Goal: Task Accomplishment & Management: Manage account settings

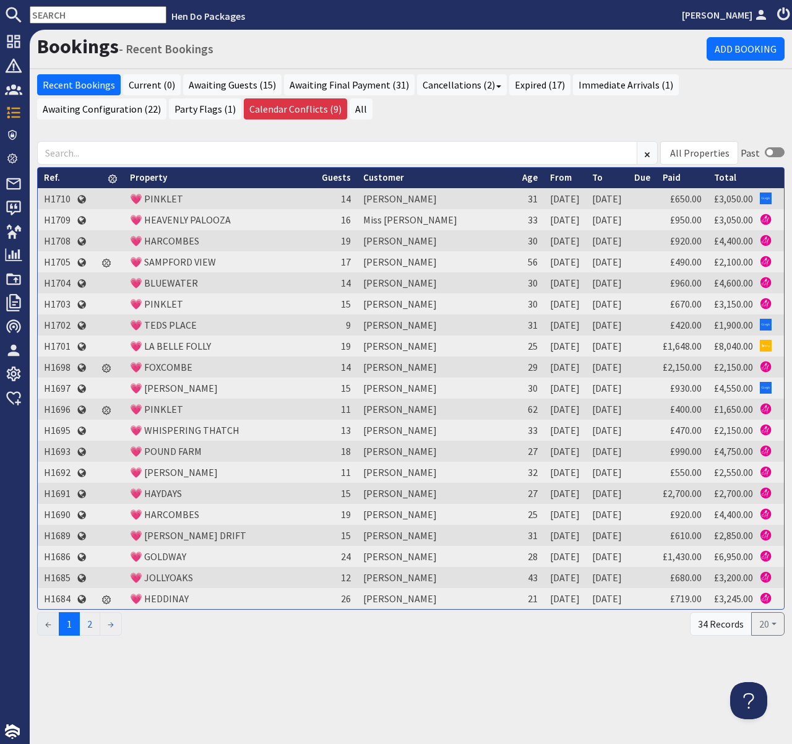
click at [87, 14] on input "text" at bounding box center [98, 14] width 137 height 17
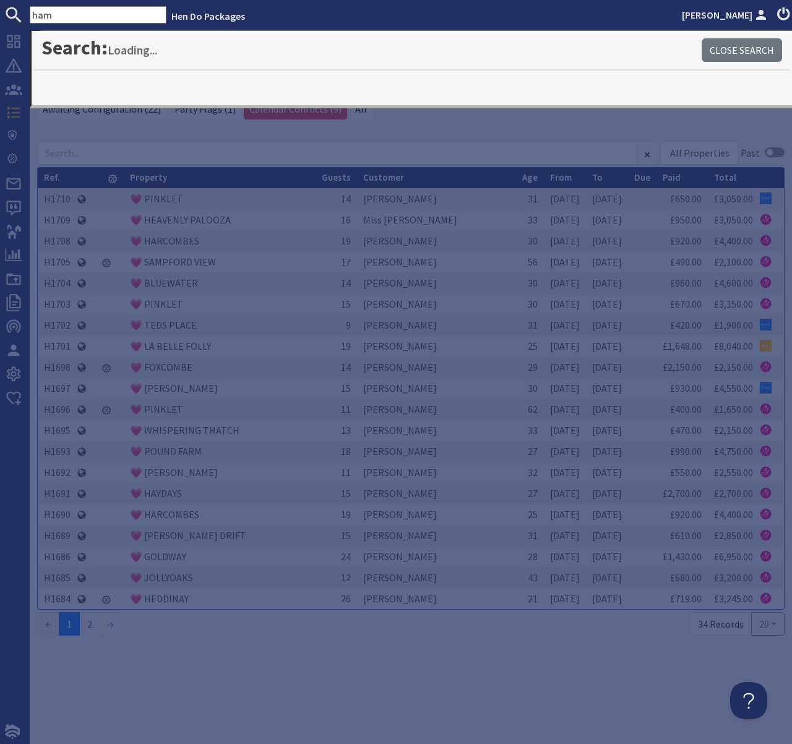
type input "ham"
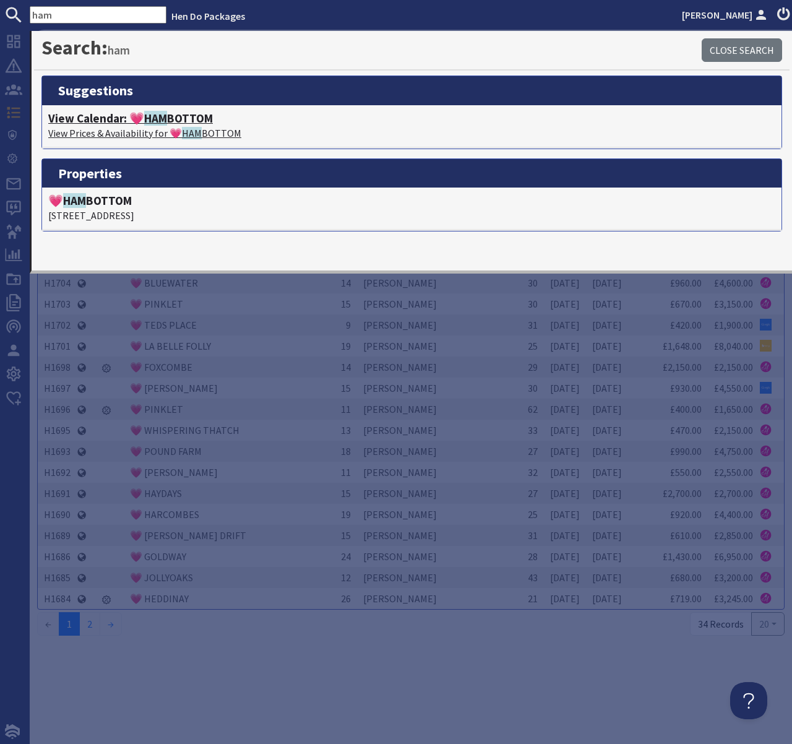
click at [165, 123] on span "HAM" at bounding box center [155, 118] width 23 height 15
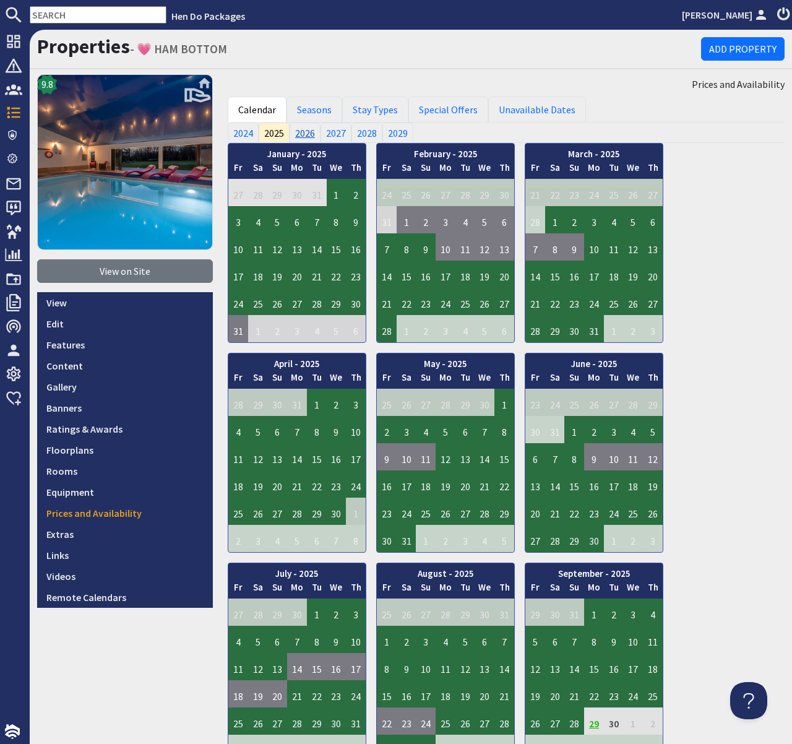
click at [309, 131] on link "2026" at bounding box center [305, 132] width 31 height 20
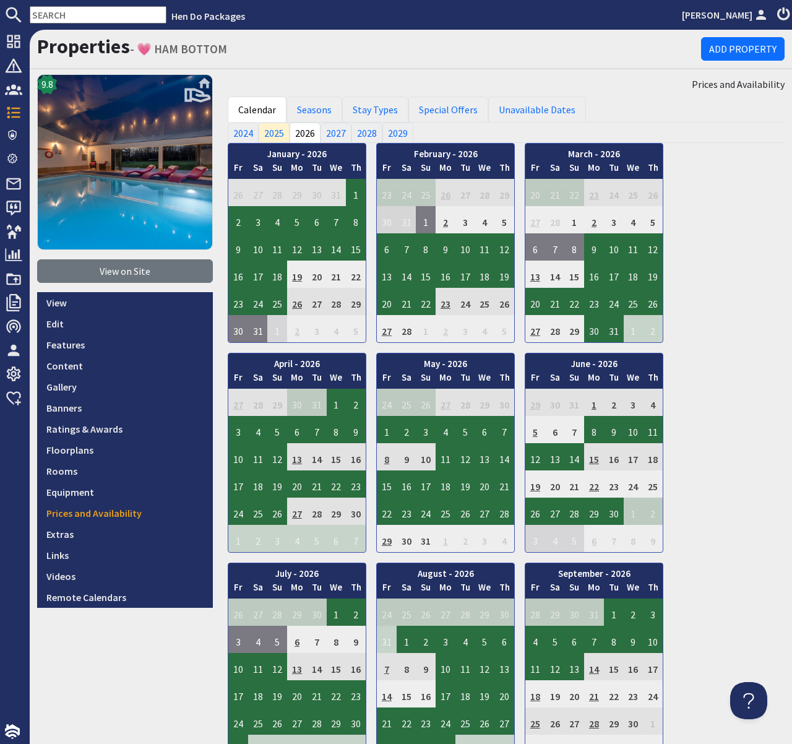
click at [105, 14] on input "text" at bounding box center [98, 14] width 137 height 17
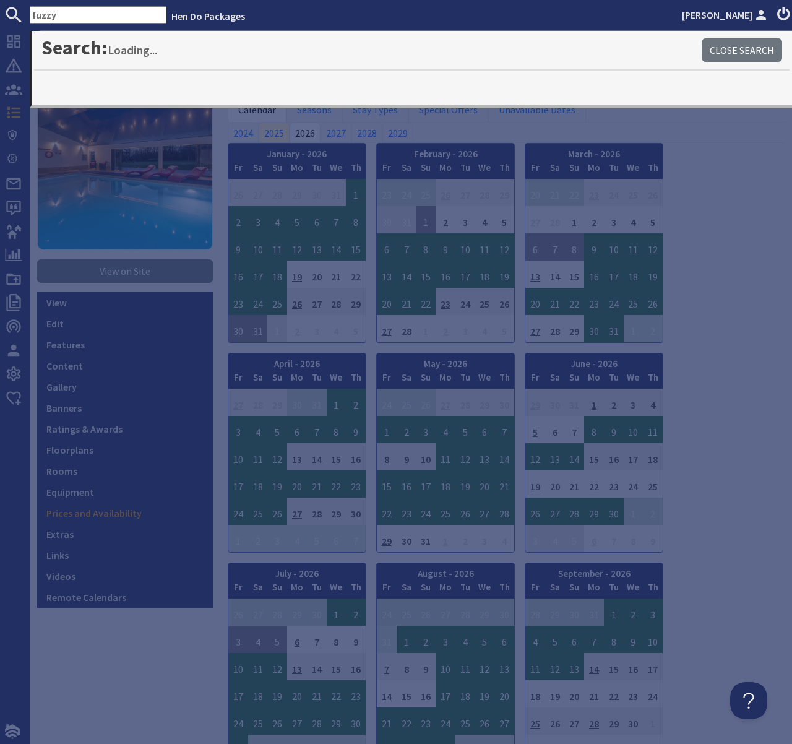
type input "fuzzy"
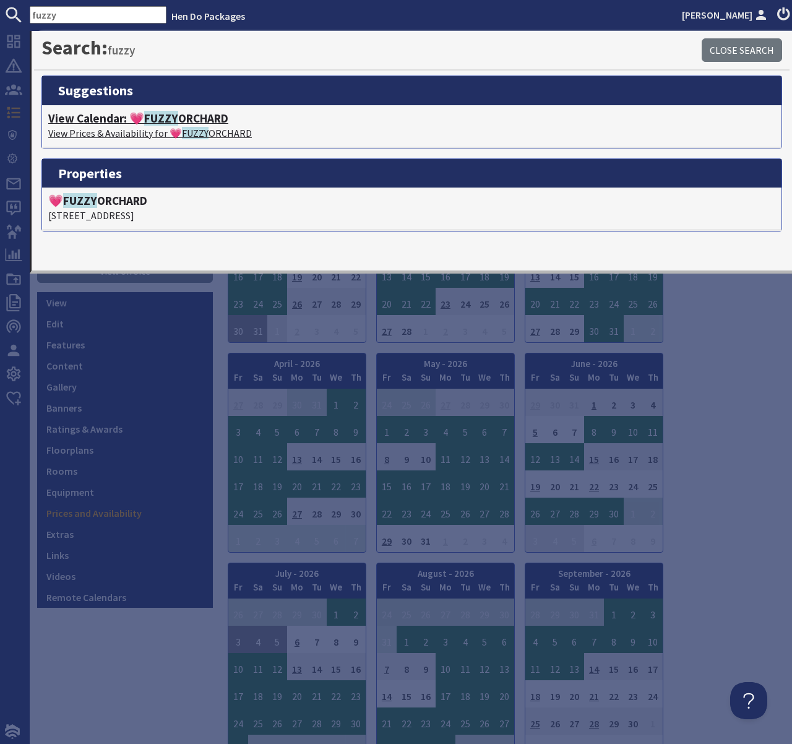
click at [119, 124] on h4 "View Calendar: 💗 FUZZY ORCHARD" at bounding box center [411, 118] width 727 height 14
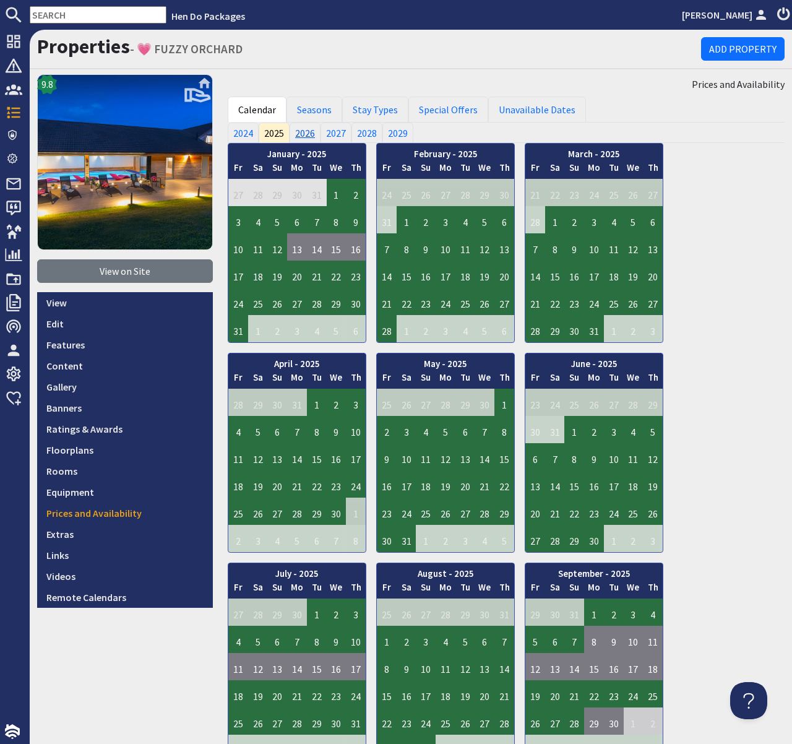
click at [303, 134] on link "2026" at bounding box center [305, 132] width 31 height 20
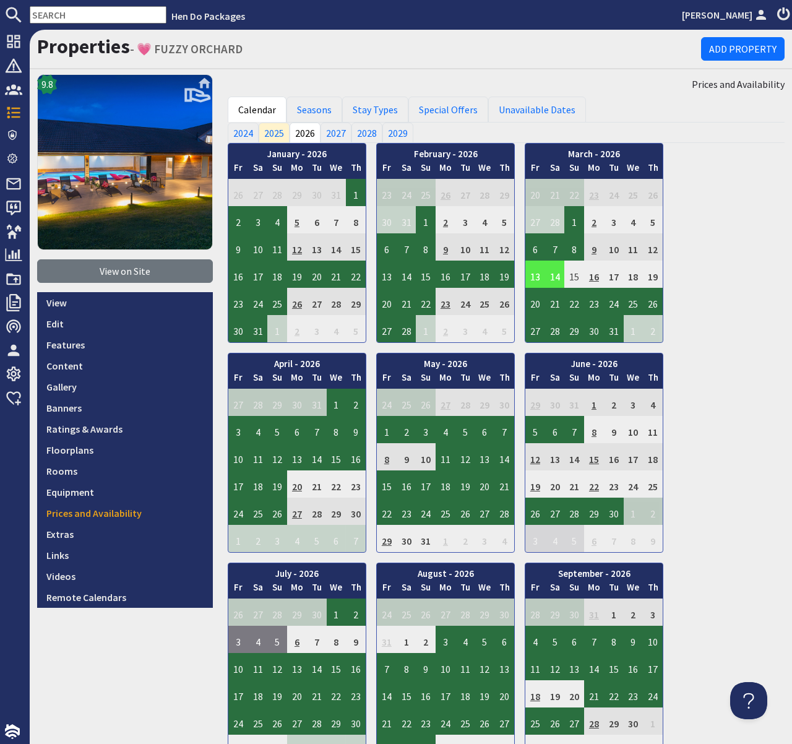
click at [556, 274] on td "14" at bounding box center [555, 273] width 20 height 27
click at [556, 332] on link "View booking" at bounding box center [546, 331] width 65 height 13
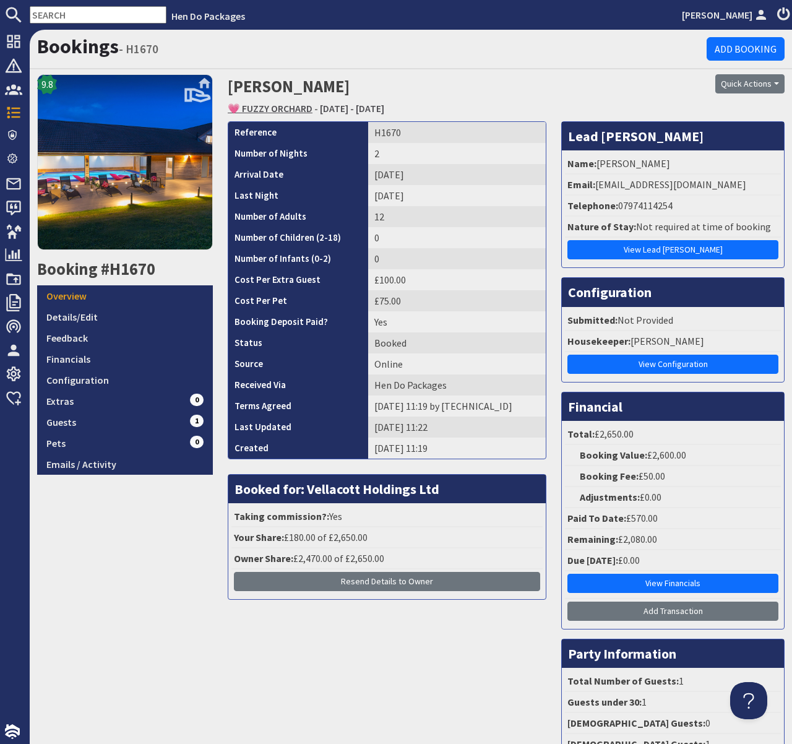
click at [289, 109] on link "💗 FUZZY ORCHARD" at bounding box center [270, 108] width 85 height 12
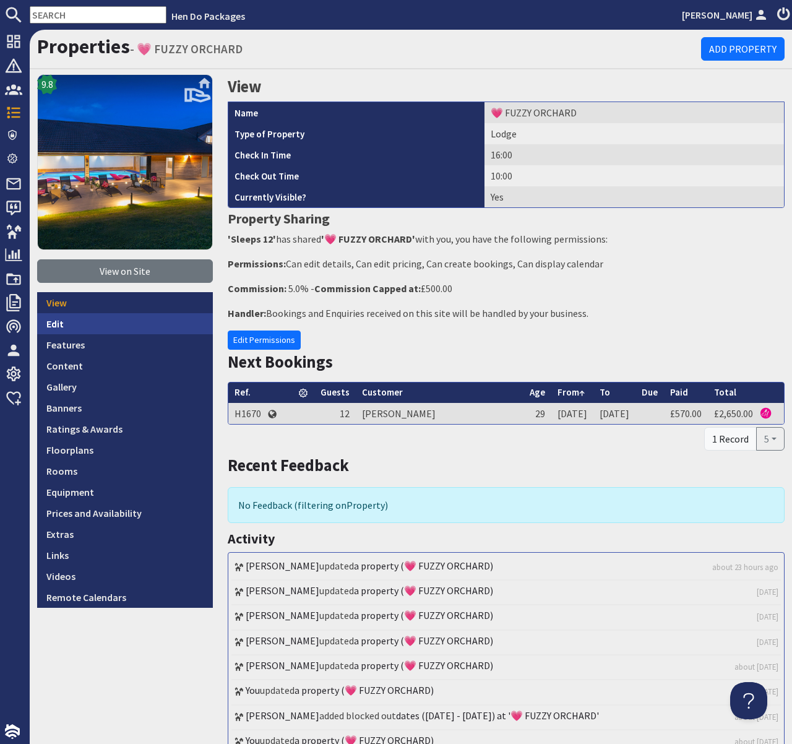
click at [56, 322] on link "Edit" at bounding box center [125, 323] width 176 height 21
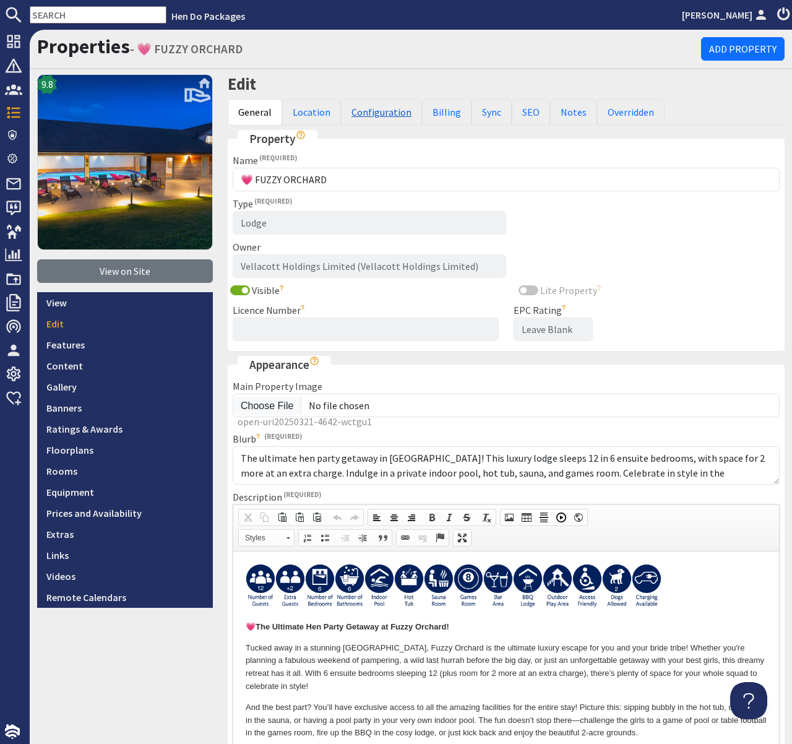
click at [380, 114] on link "Configuration" at bounding box center [381, 112] width 81 height 26
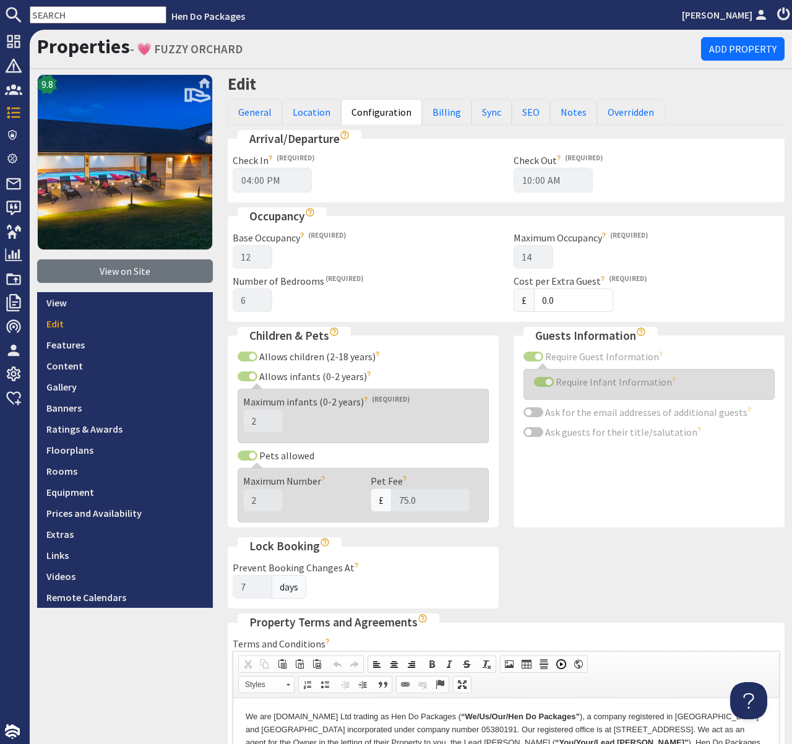
click at [93, 13] on input "text" at bounding box center [98, 14] width 137 height 17
